Goal: Task Accomplishment & Management: Use online tool/utility

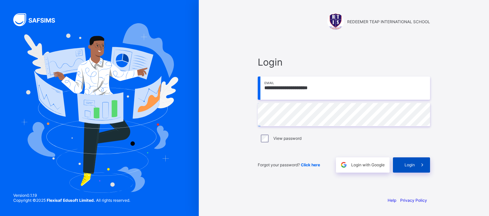
click at [406, 162] on div "Login" at bounding box center [411, 164] width 37 height 15
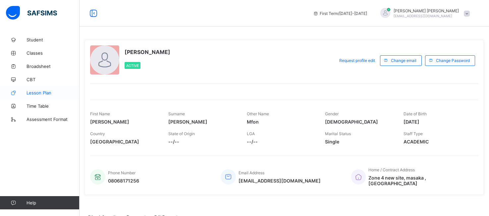
click at [40, 91] on span "Lesson Plan" at bounding box center [53, 92] width 53 height 5
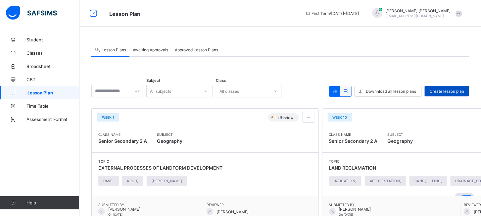
click at [448, 90] on span "Create lesson plan" at bounding box center [447, 91] width 34 height 5
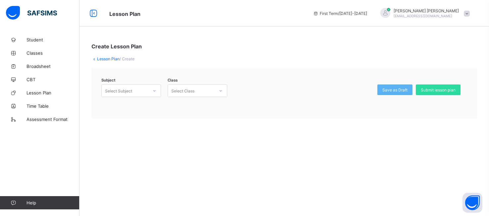
click at [224, 90] on div at bounding box center [220, 90] width 11 height 11
click at [154, 89] on icon at bounding box center [154, 90] width 4 height 7
click at [134, 105] on div "Social Studies (040)" at bounding box center [131, 105] width 59 height 10
click at [219, 90] on icon at bounding box center [221, 90] width 4 height 7
click at [174, 137] on div "Create Lesson Plan Lesson Plan / Create Subject Social Studies (040) Class opti…" at bounding box center [285, 108] width 410 height 216
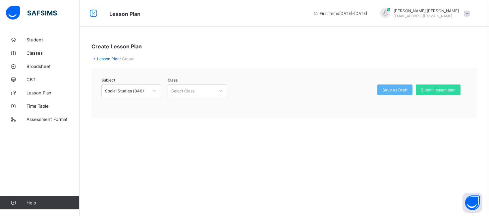
click at [155, 90] on icon at bounding box center [154, 90] width 4 height 7
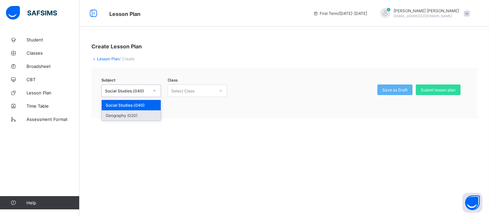
click at [140, 117] on div "Geography (020)" at bounding box center [131, 115] width 59 height 10
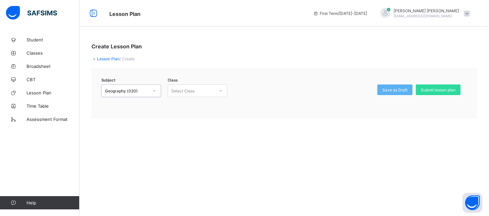
click at [219, 90] on icon at bounding box center [221, 90] width 4 height 7
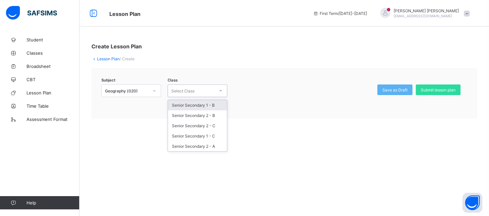
click at [262, 119] on div "Create Lesson Plan Lesson Plan / Create Subject Geography (020) Class option Se…" at bounding box center [285, 80] width 410 height 95
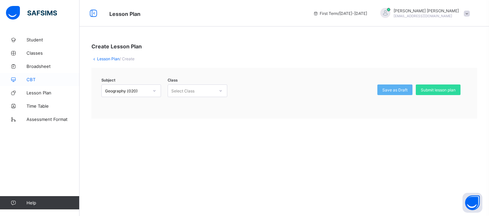
click at [38, 75] on link "CBT" at bounding box center [40, 79] width 80 height 13
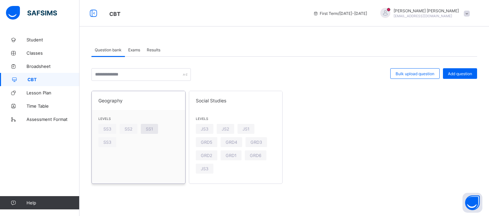
click at [151, 128] on span "SS1" at bounding box center [149, 129] width 7 height 5
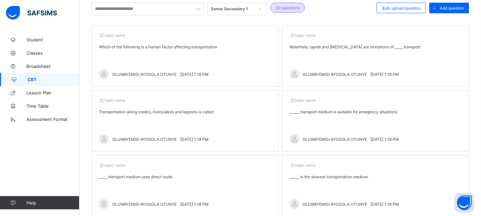
scroll to position [21, 0]
